Goal: Check status: Check status

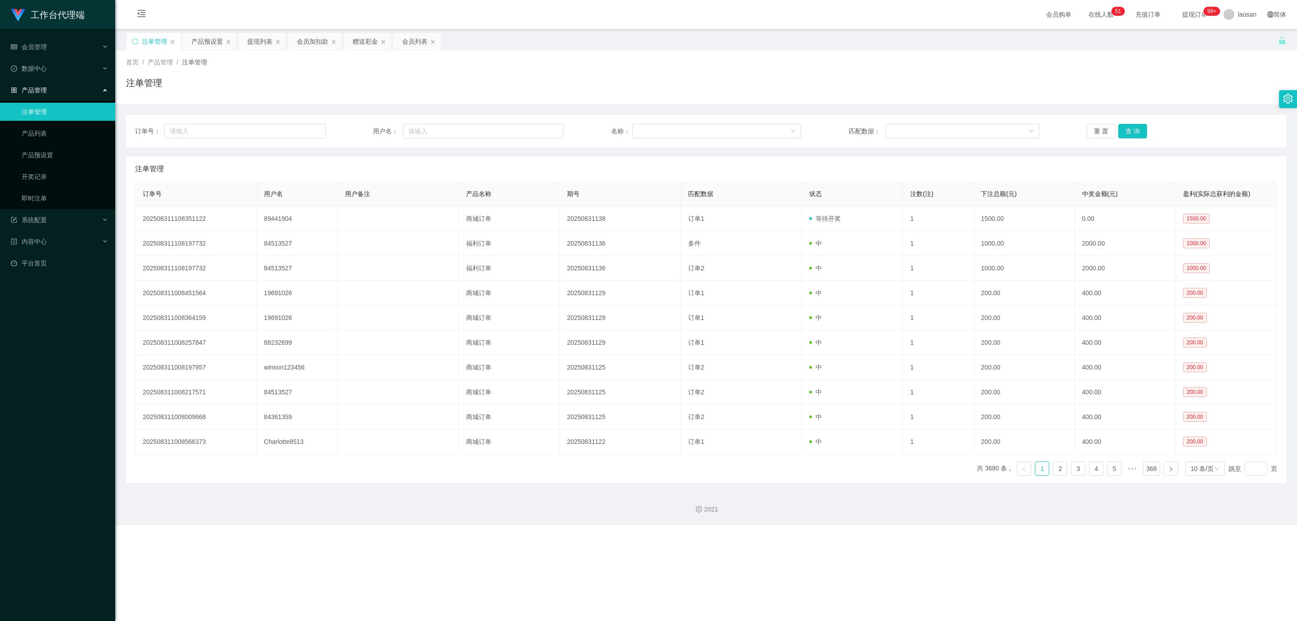
click at [163, 41] on div "注单管理" at bounding box center [154, 41] width 25 height 17
click at [195, 41] on div "产品预设置" at bounding box center [207, 41] width 32 height 17
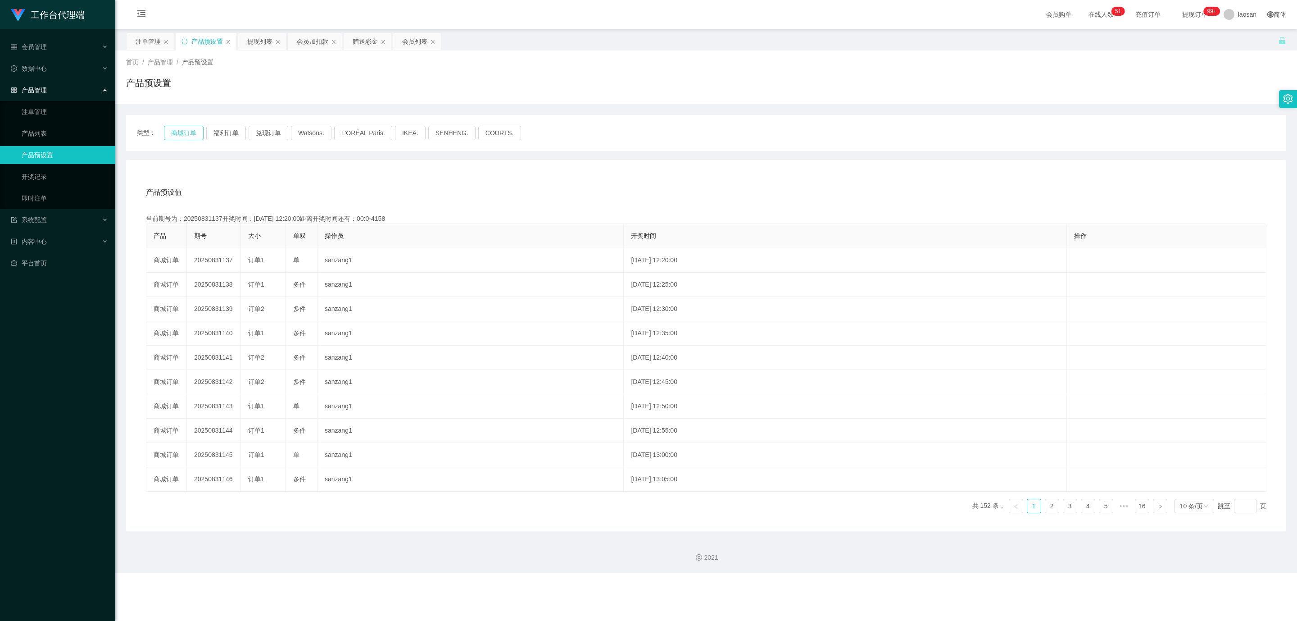
click at [180, 128] on button "商城订单" at bounding box center [184, 133] width 40 height 14
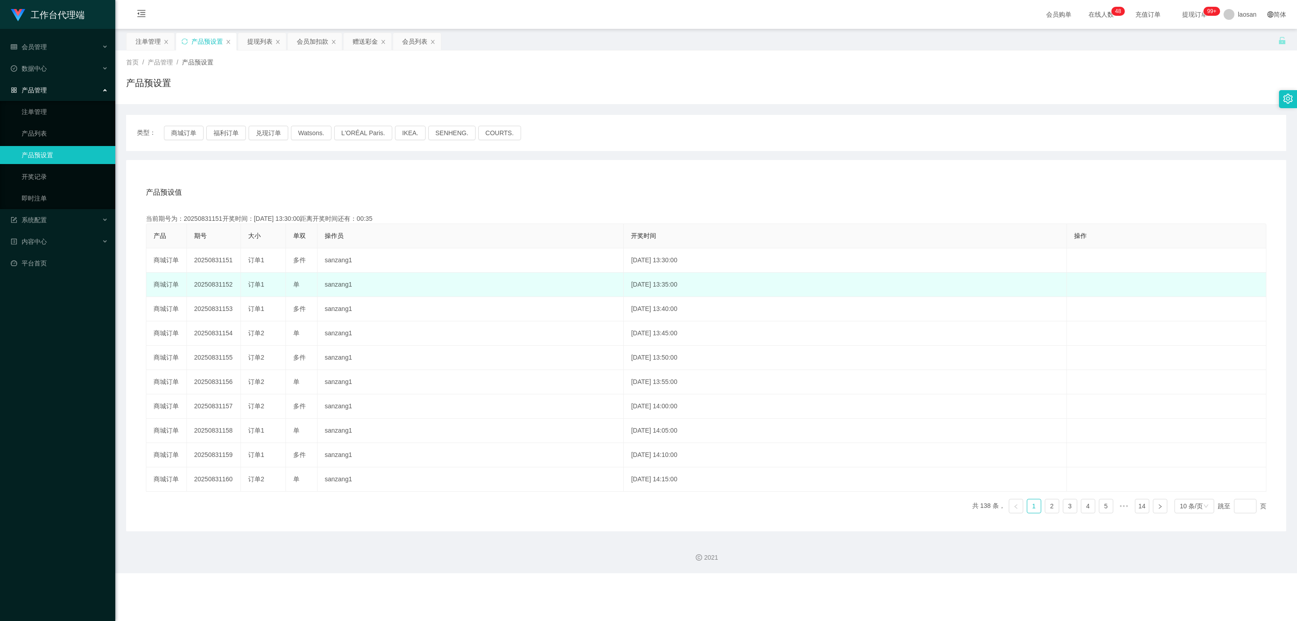
click at [226, 284] on td "20250831152" at bounding box center [214, 284] width 54 height 24
copy td "20250831152"
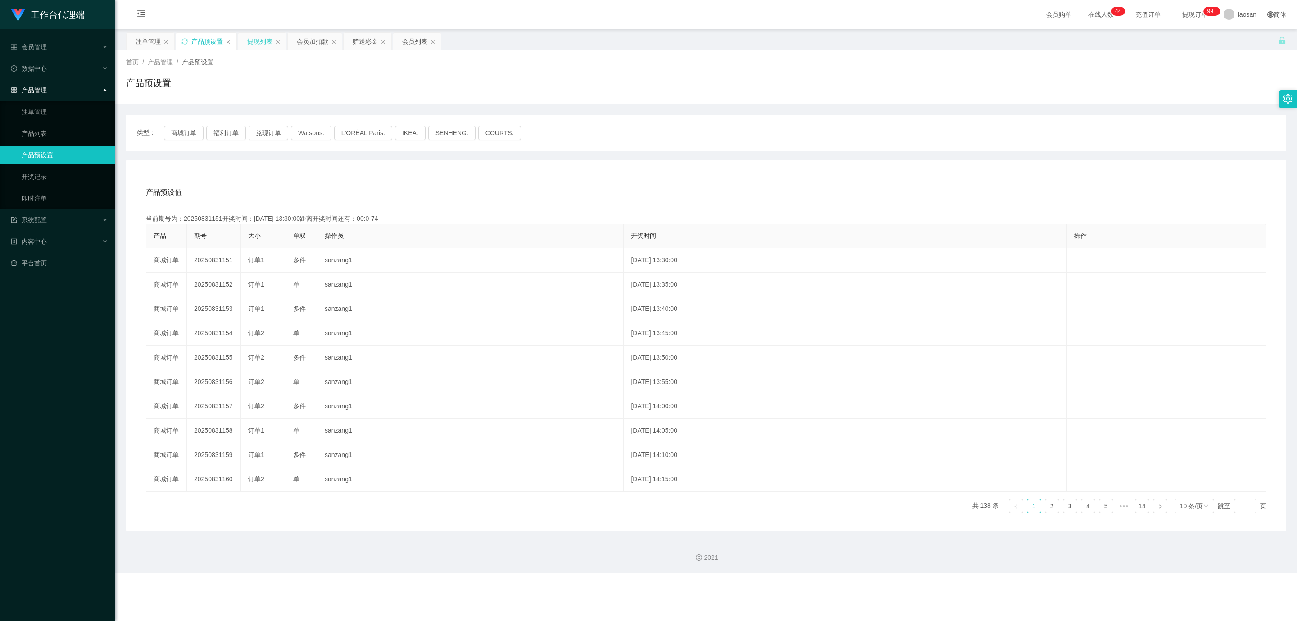
click at [261, 46] on div "提现列表" at bounding box center [259, 41] width 25 height 17
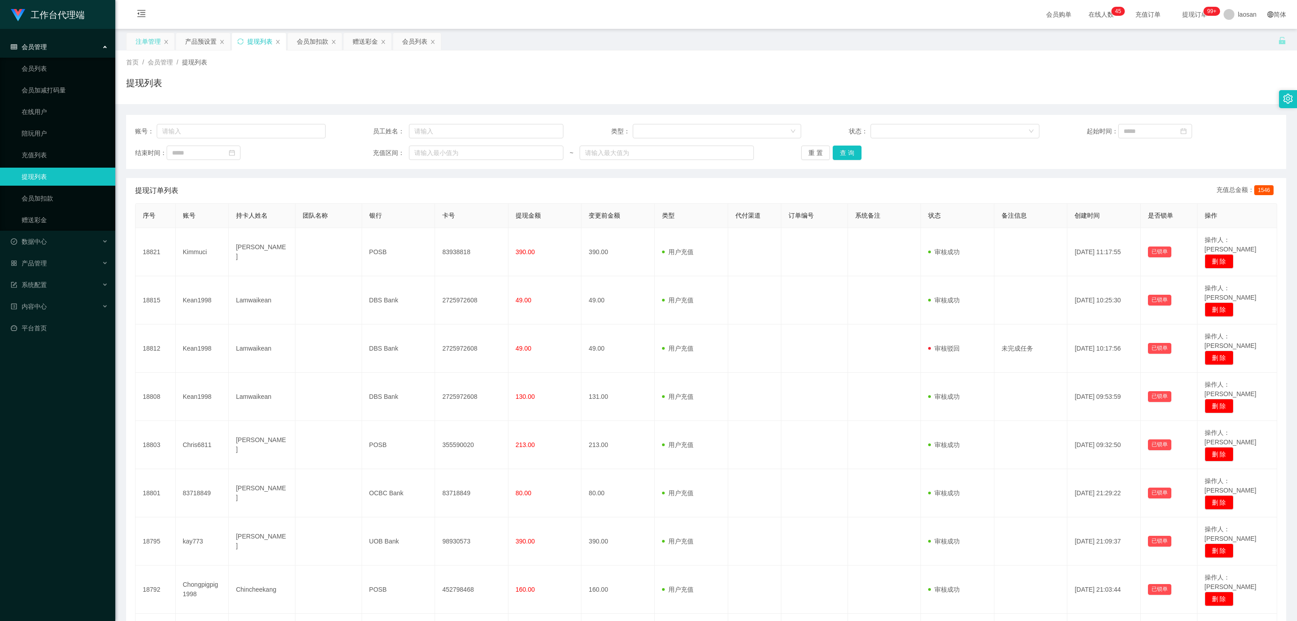
click at [144, 39] on div "注单管理" at bounding box center [148, 41] width 25 height 17
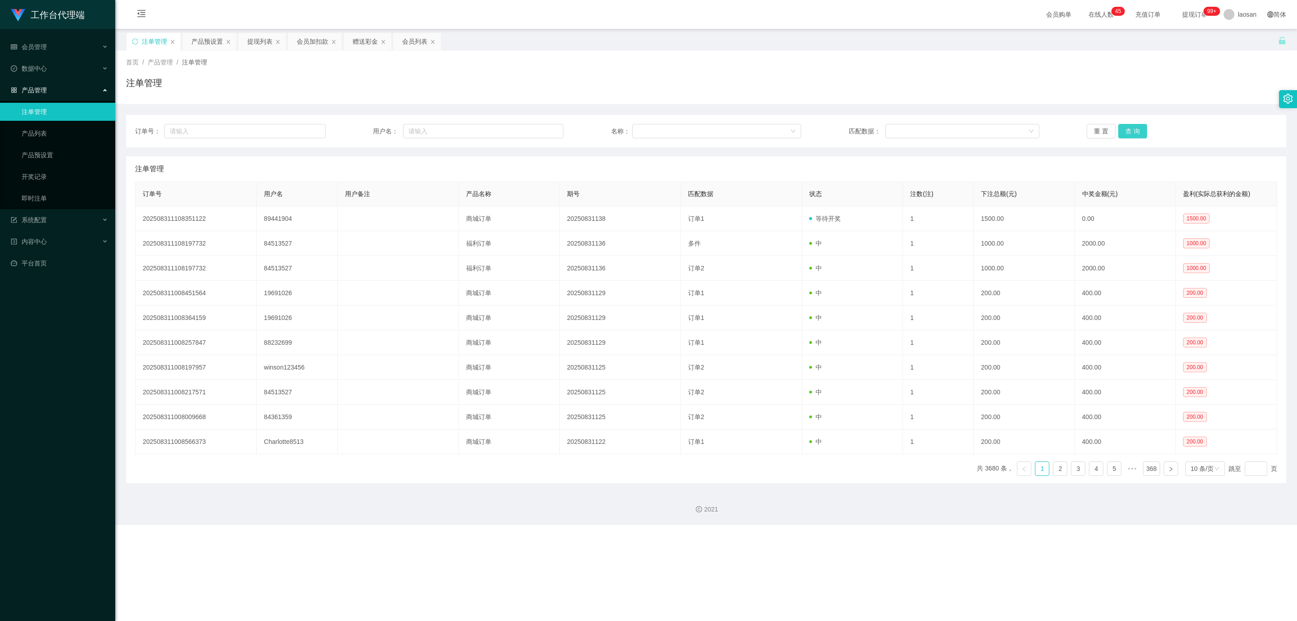
click at [1125, 134] on button "查 询" at bounding box center [1132, 131] width 29 height 14
